Goal: Information Seeking & Learning: Learn about a topic

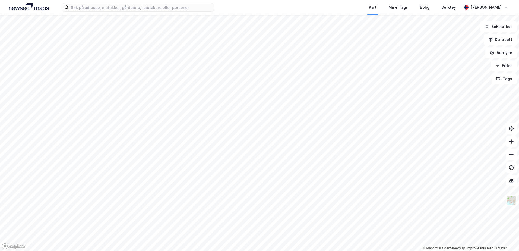
click at [4, 9] on div "Kart Mine Tags Bolig Verktøy Håvard Bergli" at bounding box center [259, 7] width 519 height 15
click at [123, 8] on input at bounding box center [141, 7] width 145 height 8
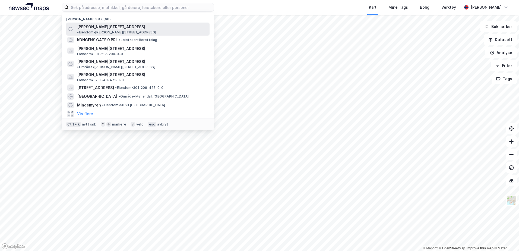
click at [117, 27] on span "Philip Pedersens vei 9" at bounding box center [111, 27] width 68 height 7
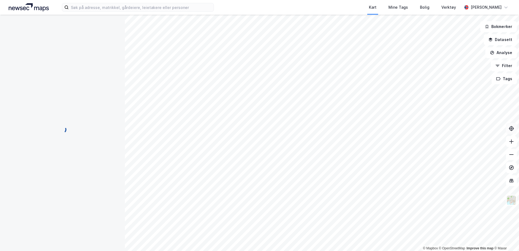
scroll to position [0, 0]
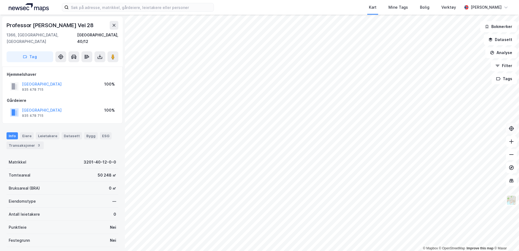
scroll to position [0, 0]
